Goal: Navigation & Orientation: Find specific page/section

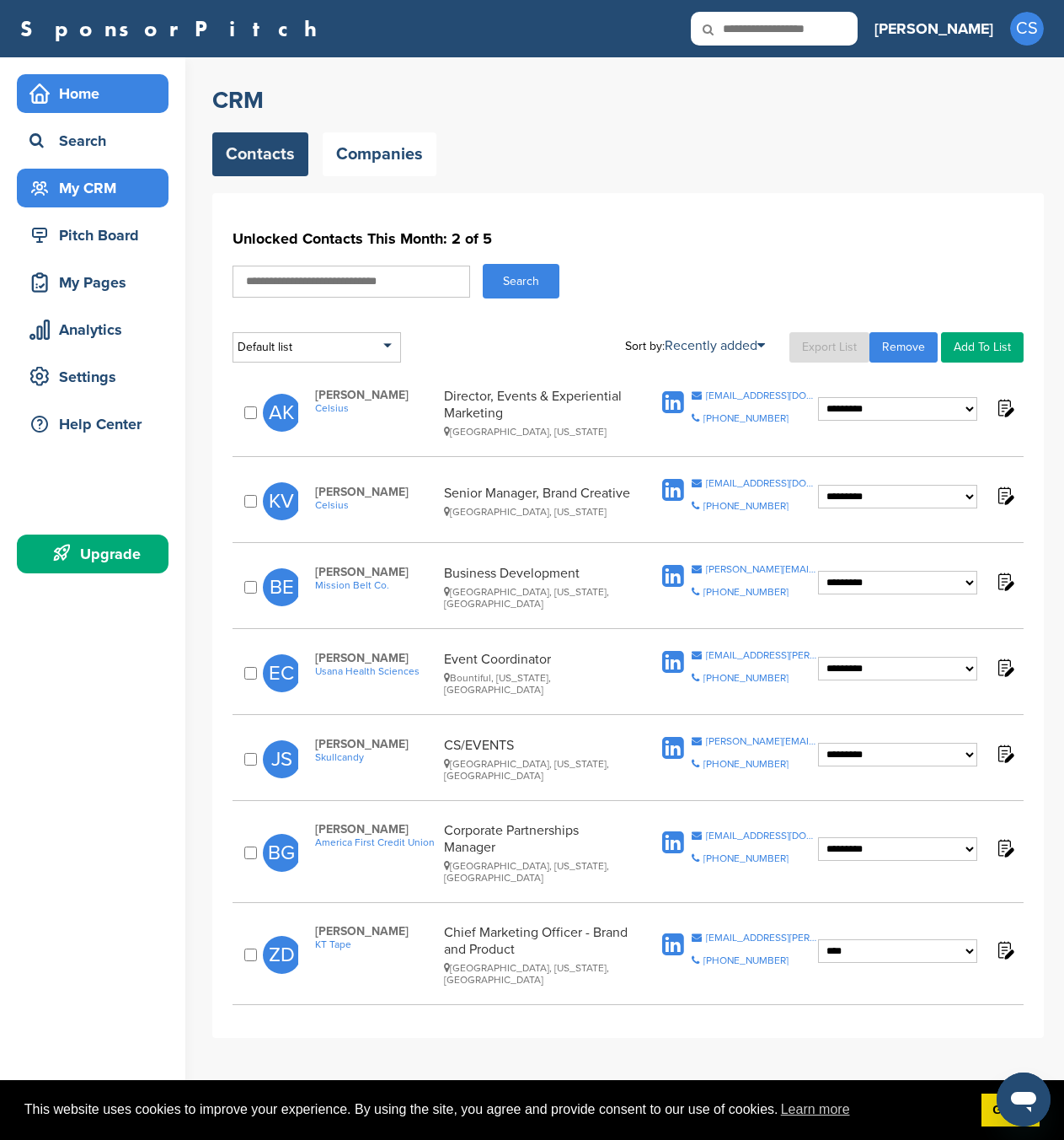
click at [80, 91] on div "Home" at bounding box center [96, 93] width 143 height 30
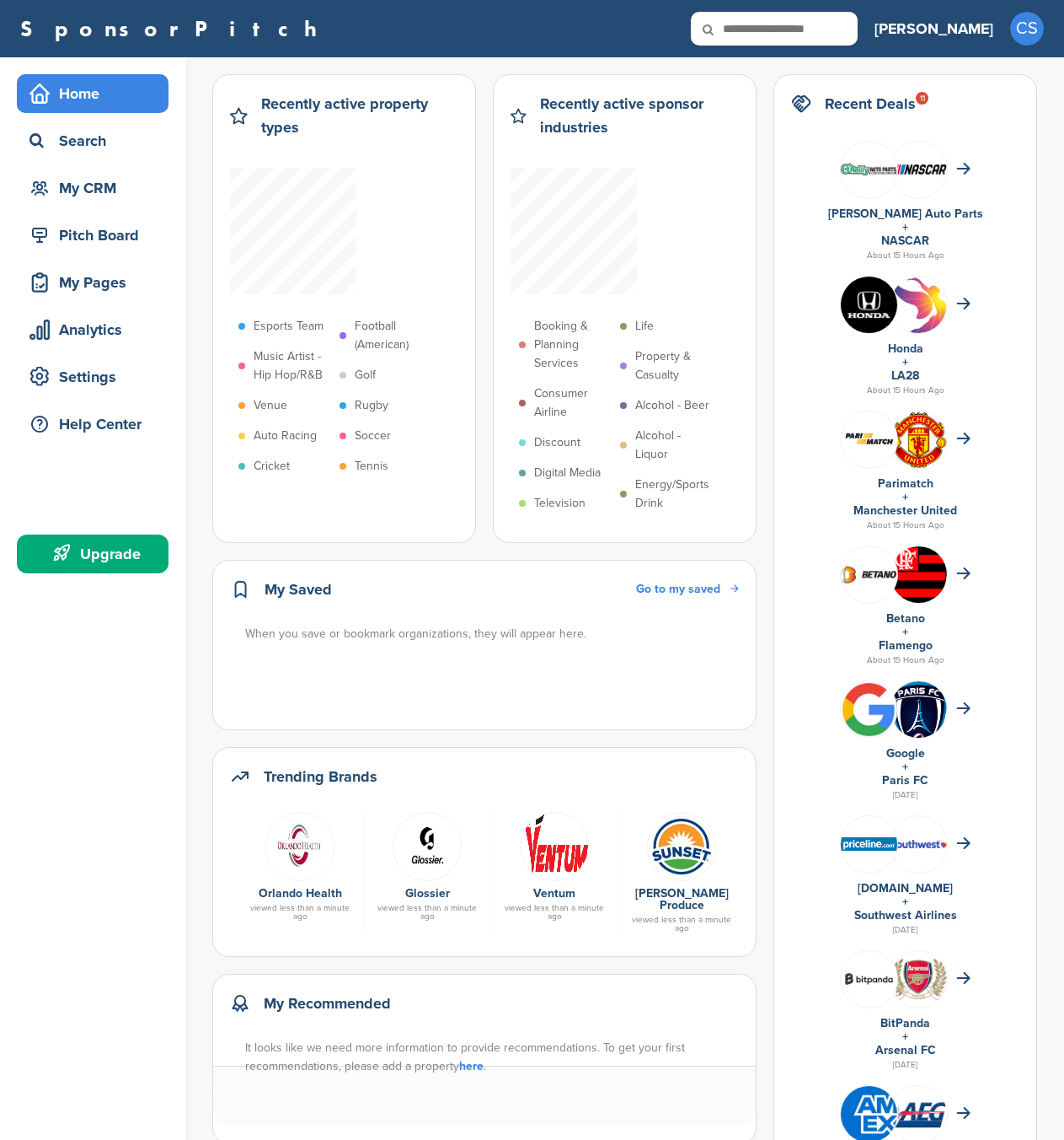
click at [77, 90] on div "Home" at bounding box center [96, 93] width 143 height 30
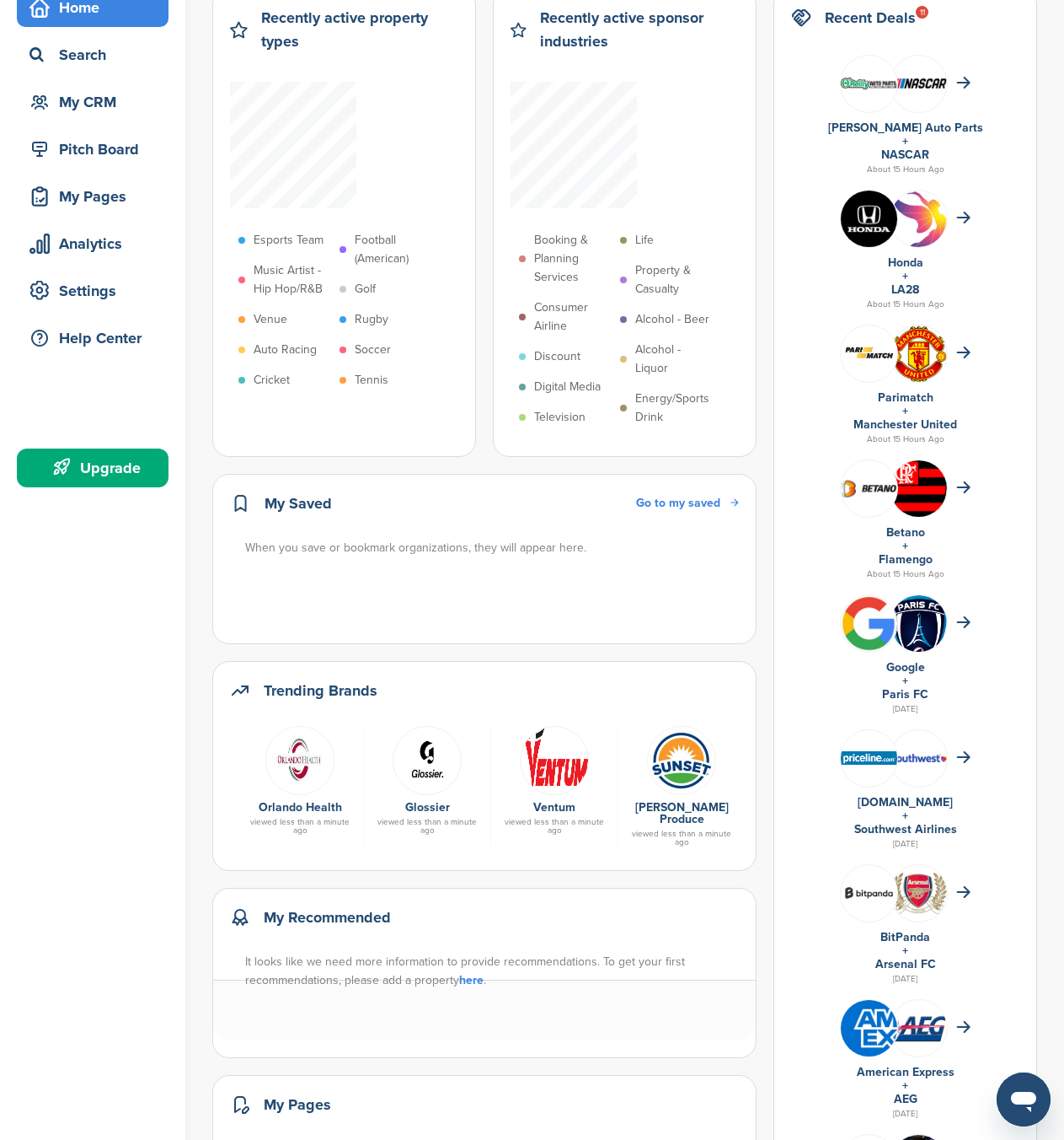
scroll to position [102, 0]
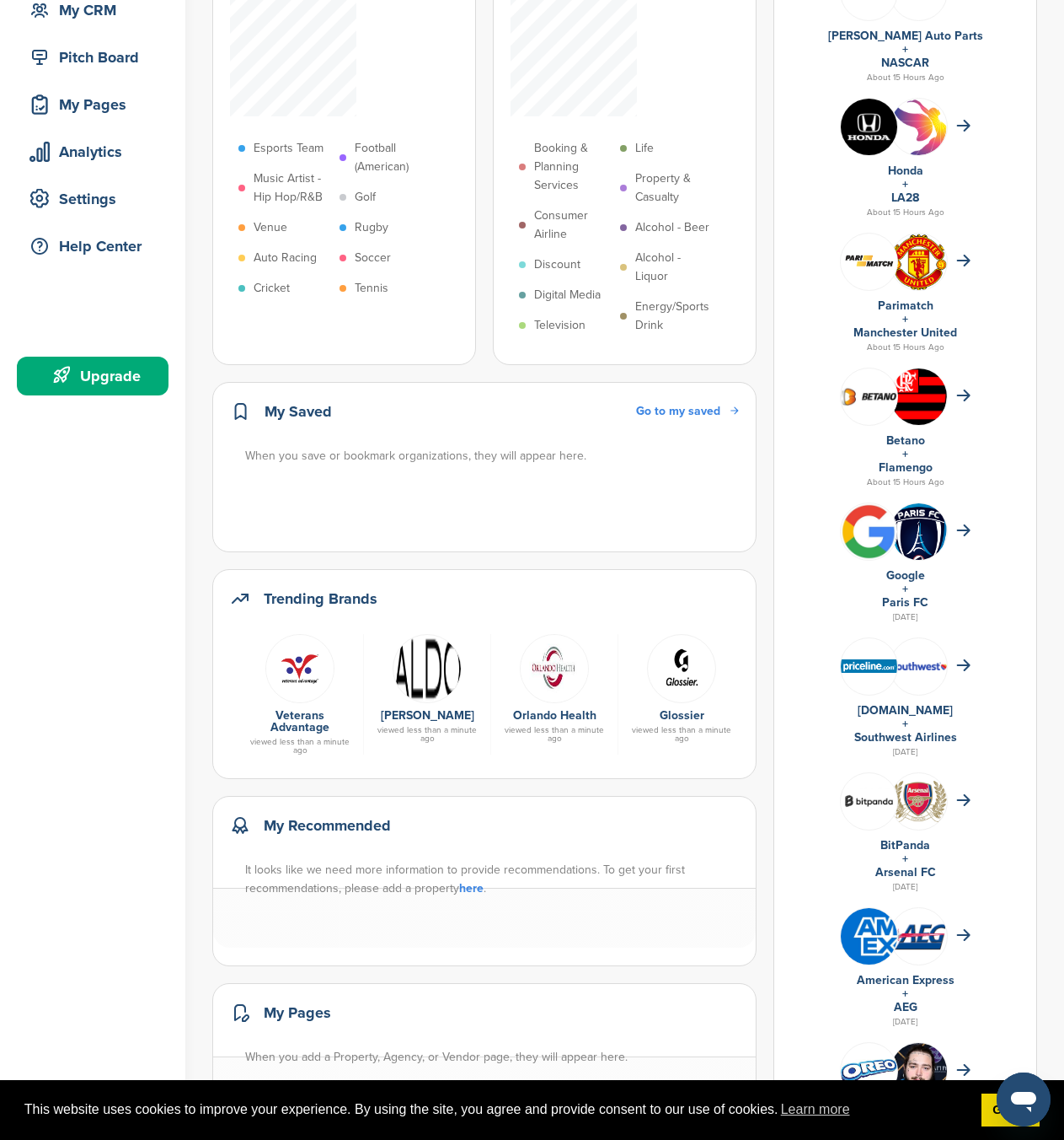
scroll to position [378, 0]
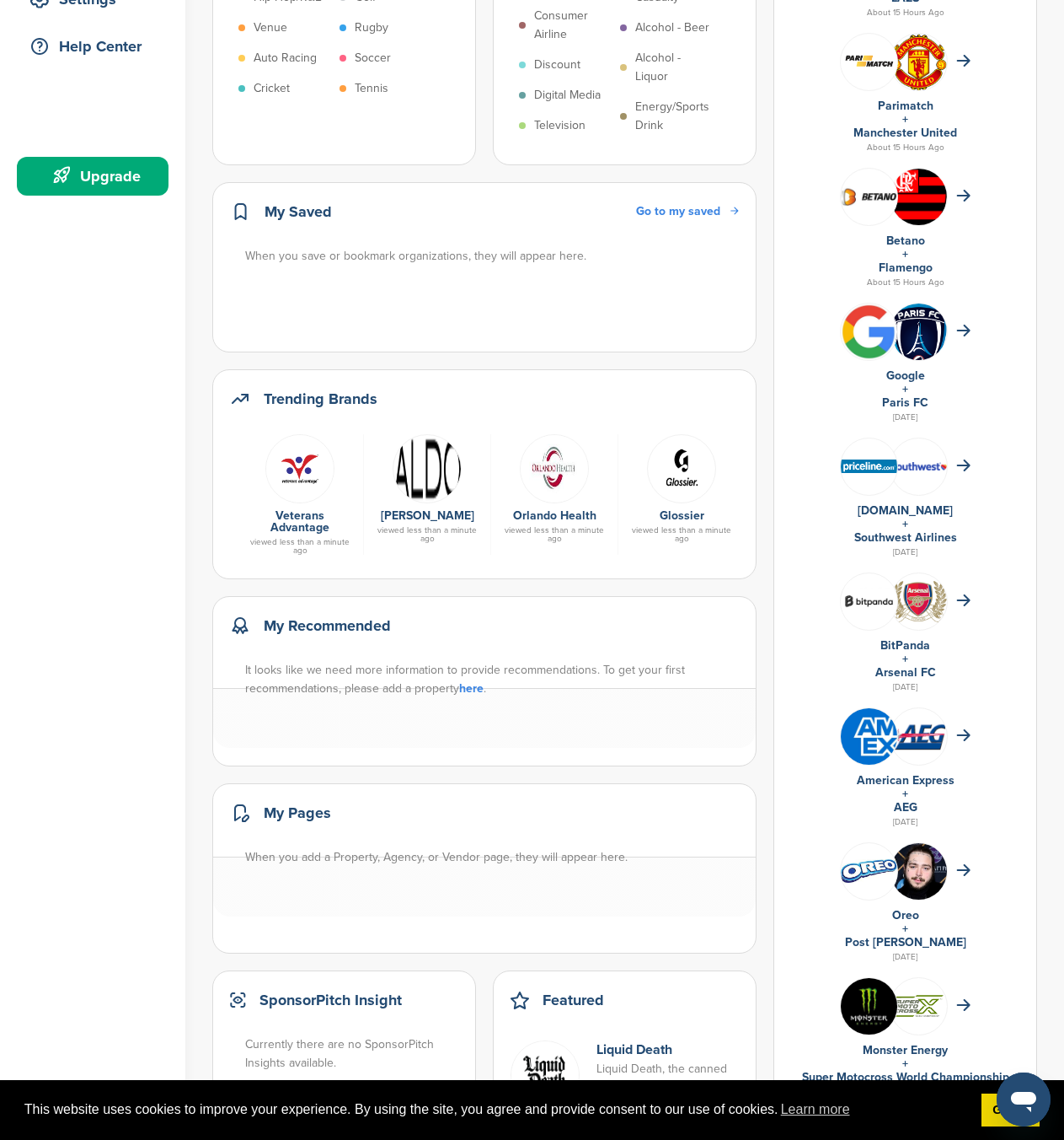
click at [320, 399] on h2 "Trending Brands" at bounding box center [320, 399] width 114 height 23
click at [239, 398] on icon at bounding box center [240, 399] width 15 height 9
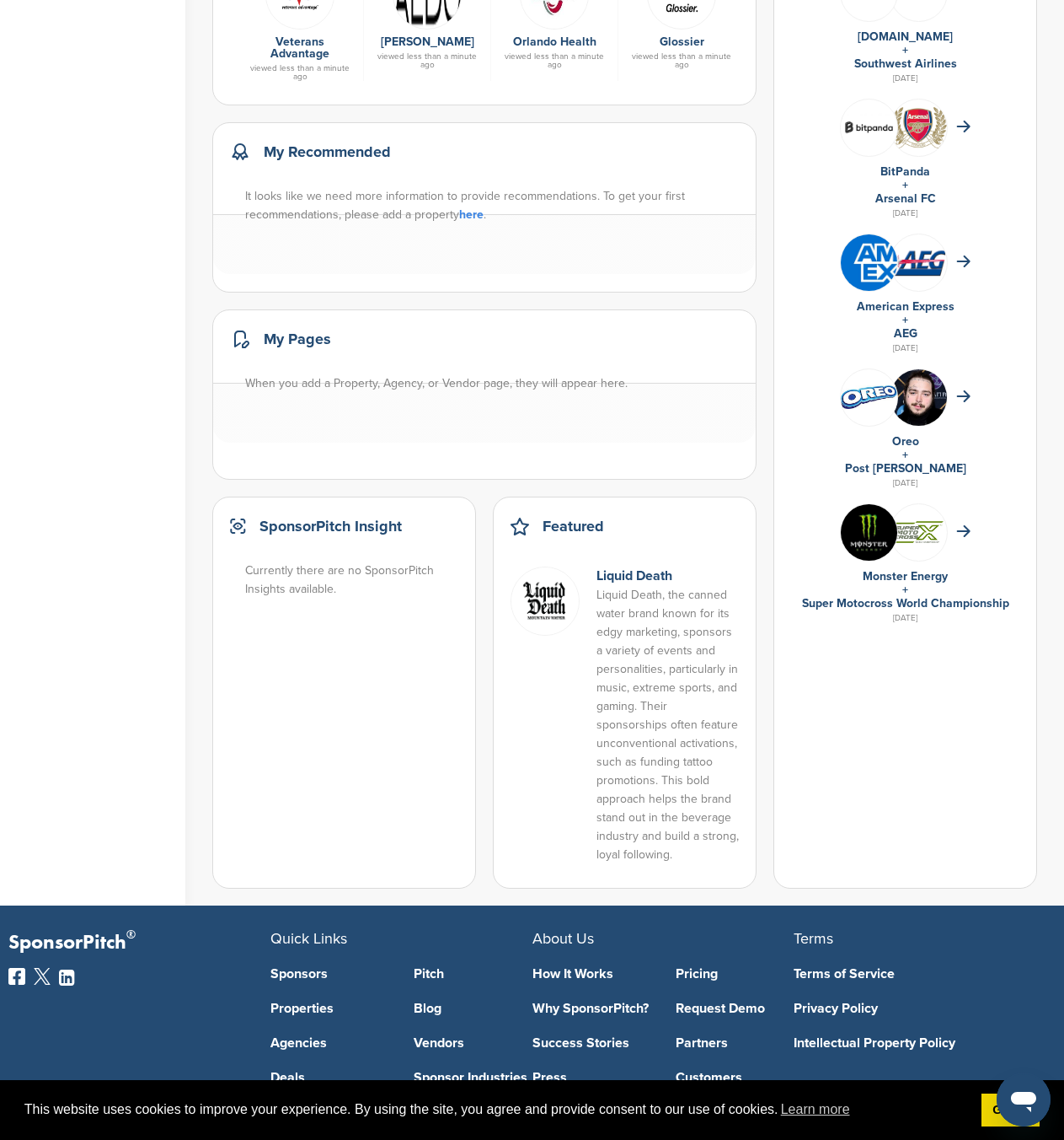
scroll to position [1005, 0]
